Goal: Task Accomplishment & Management: Manage account settings

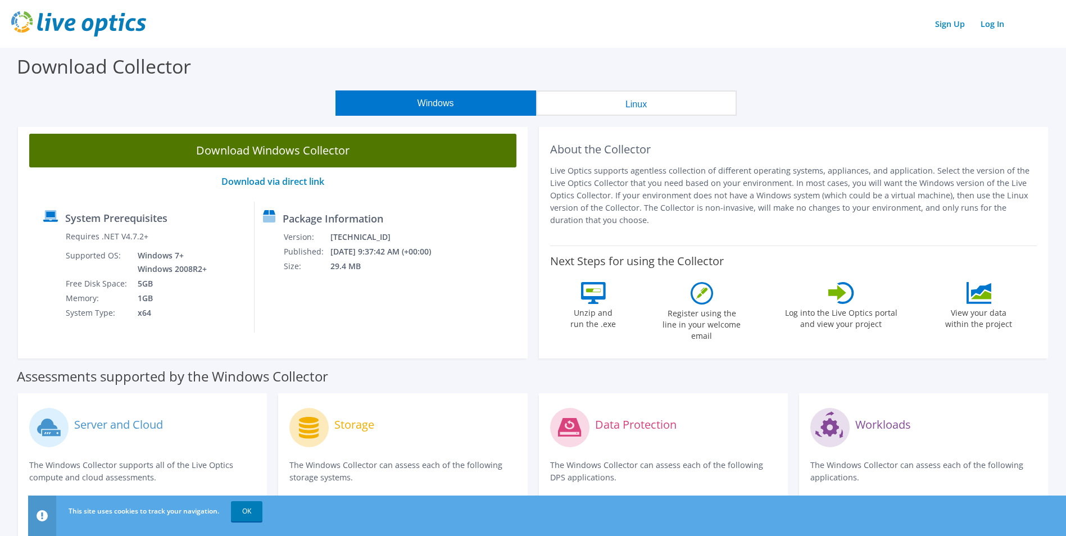
click at [336, 153] on link "Download Windows Collector" at bounding box center [272, 151] width 487 height 34
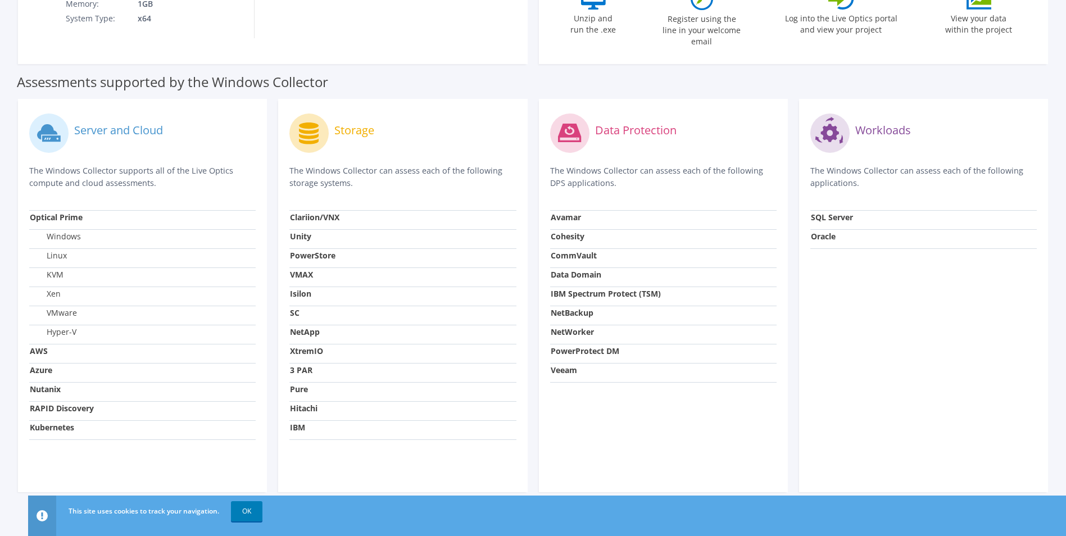
scroll to position [299, 0]
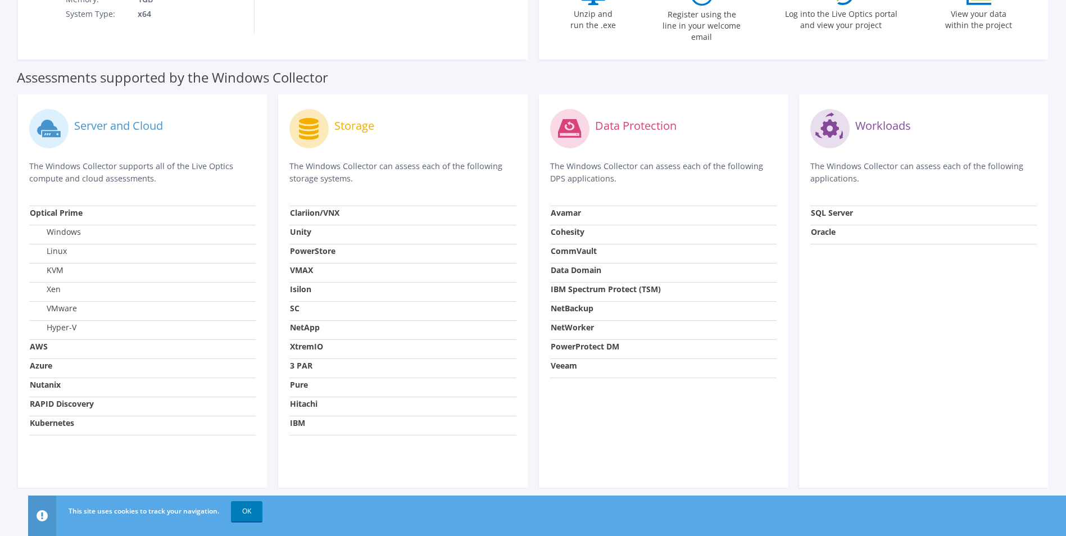
drag, startPoint x: 255, startPoint y: 514, endPoint x: 348, endPoint y: 522, distance: 93.6
click at [255, 514] on link "OK" at bounding box center [246, 511] width 31 height 20
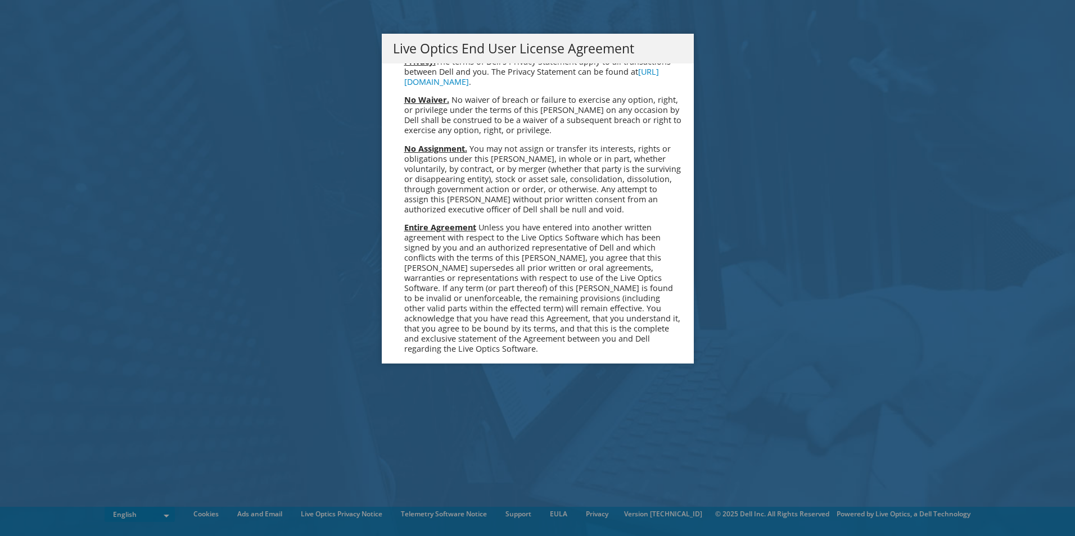
scroll to position [4251, 0]
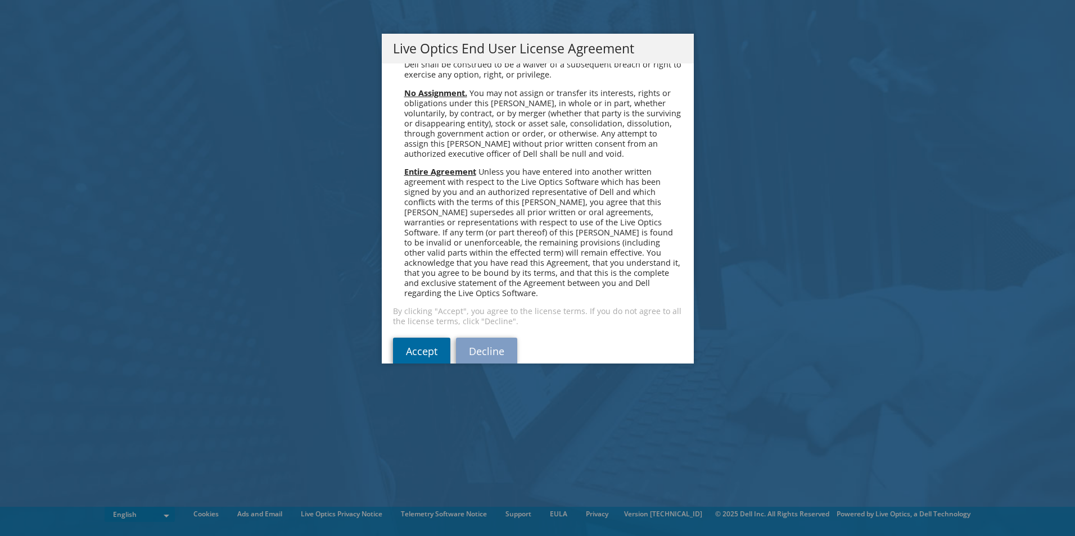
click at [415, 338] on link "Accept" at bounding box center [421, 351] width 57 height 27
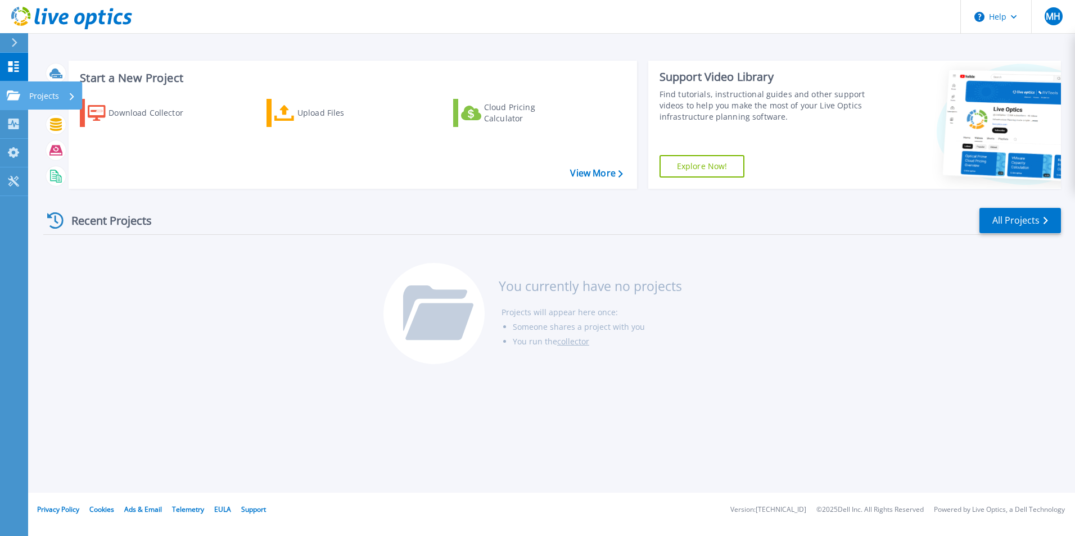
click at [53, 94] on p "Projects" at bounding box center [44, 96] width 30 height 29
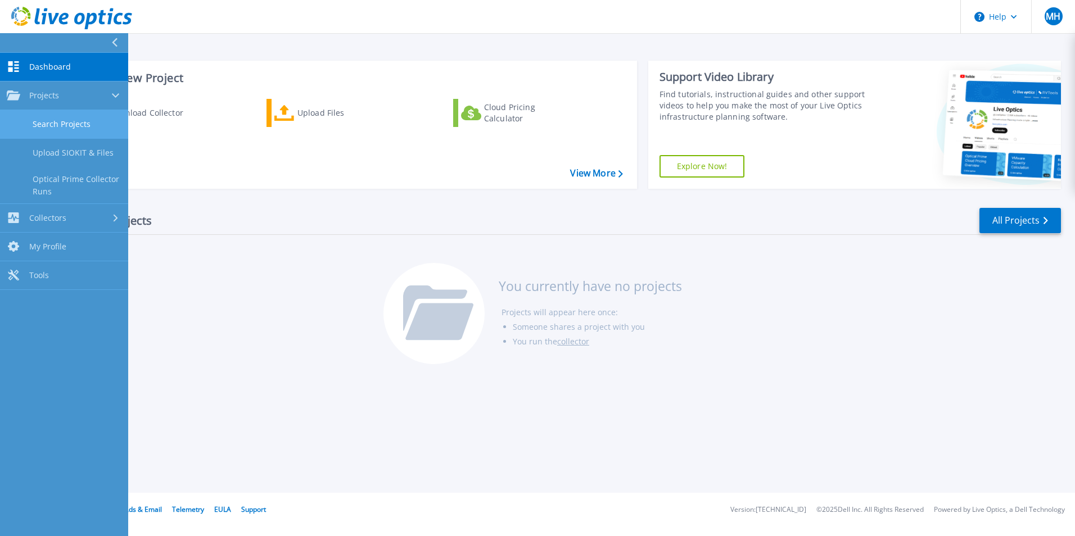
click at [58, 118] on link "Search Projects" at bounding box center [64, 124] width 128 height 29
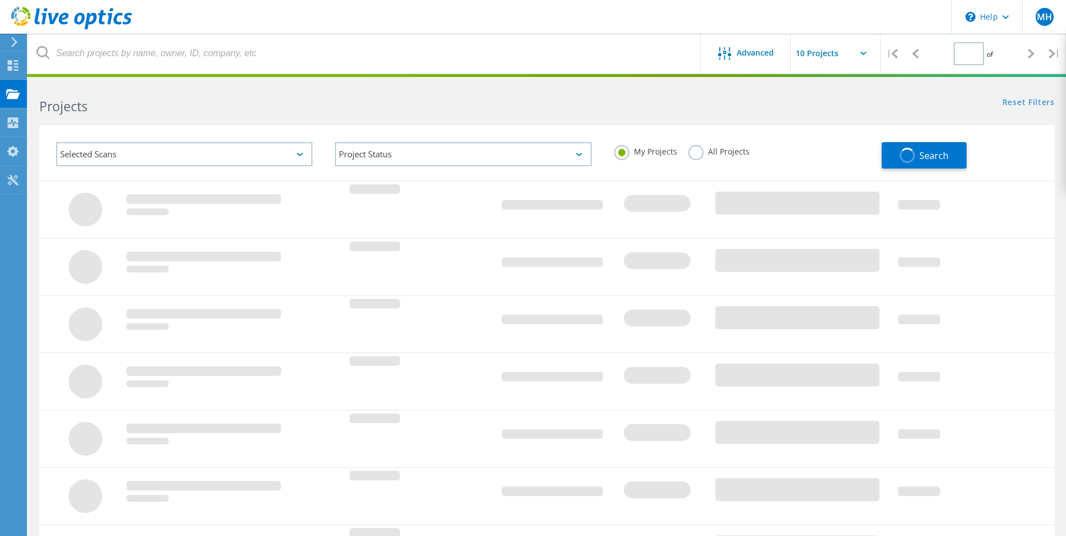
type input "1"
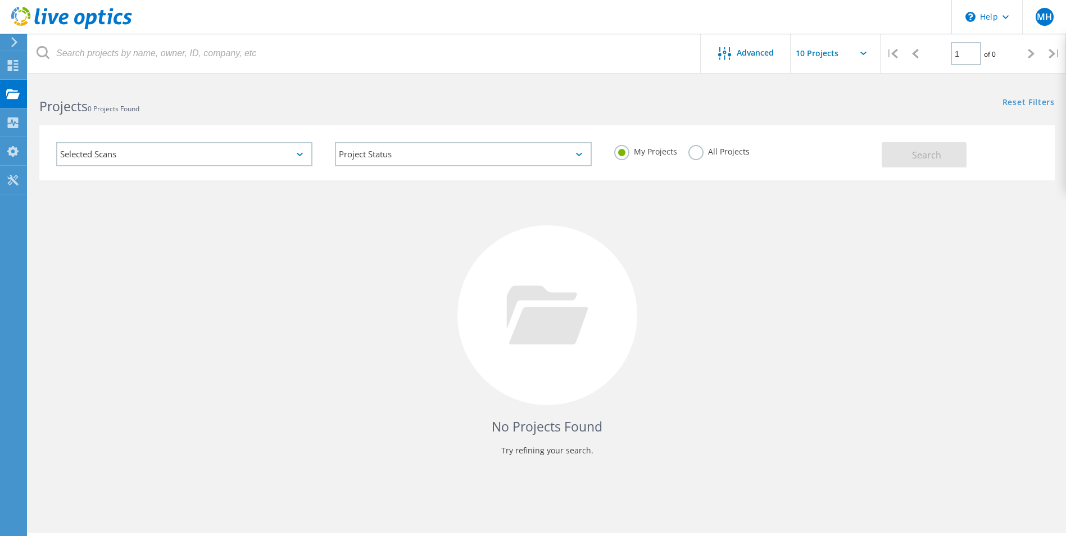
click at [693, 154] on label "All Projects" at bounding box center [719, 150] width 61 height 11
click at [0, 0] on input "All Projects" at bounding box center [0, 0] width 0 height 0
drag, startPoint x: 937, startPoint y: 156, endPoint x: 932, endPoint y: 169, distance: 13.9
click at [937, 156] on span "Search" at bounding box center [926, 155] width 29 height 12
click at [55, 125] on div "Collectors" at bounding box center [57, 123] width 50 height 8
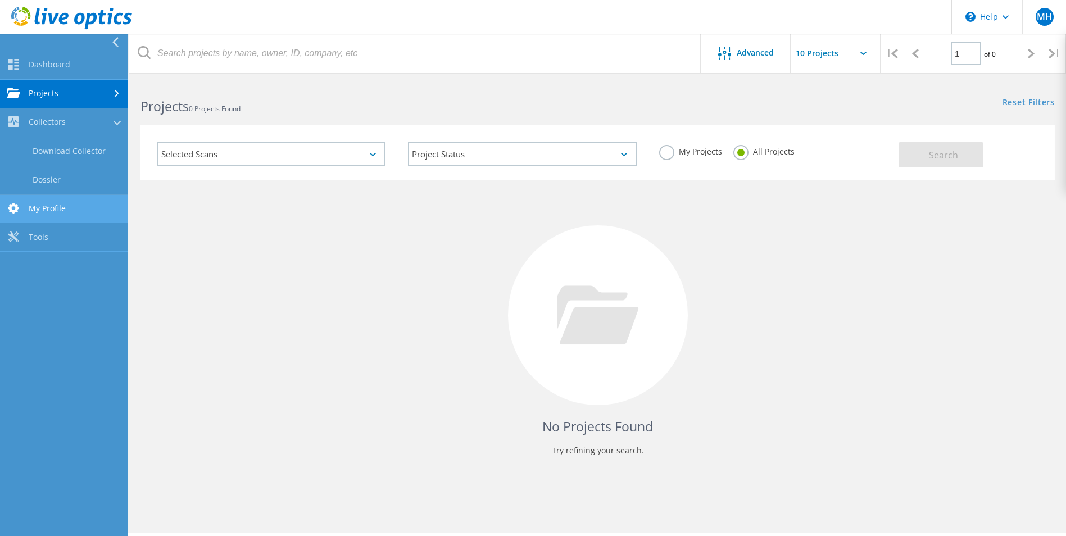
click at [94, 207] on link "My Profile" at bounding box center [64, 209] width 128 height 29
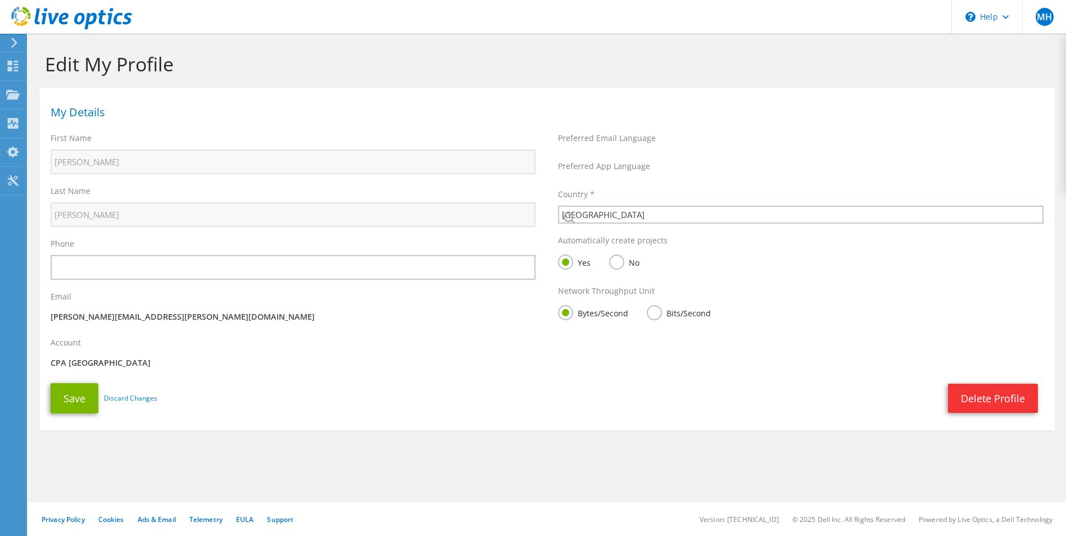
select select "12"
